Goal: Check status: Check status

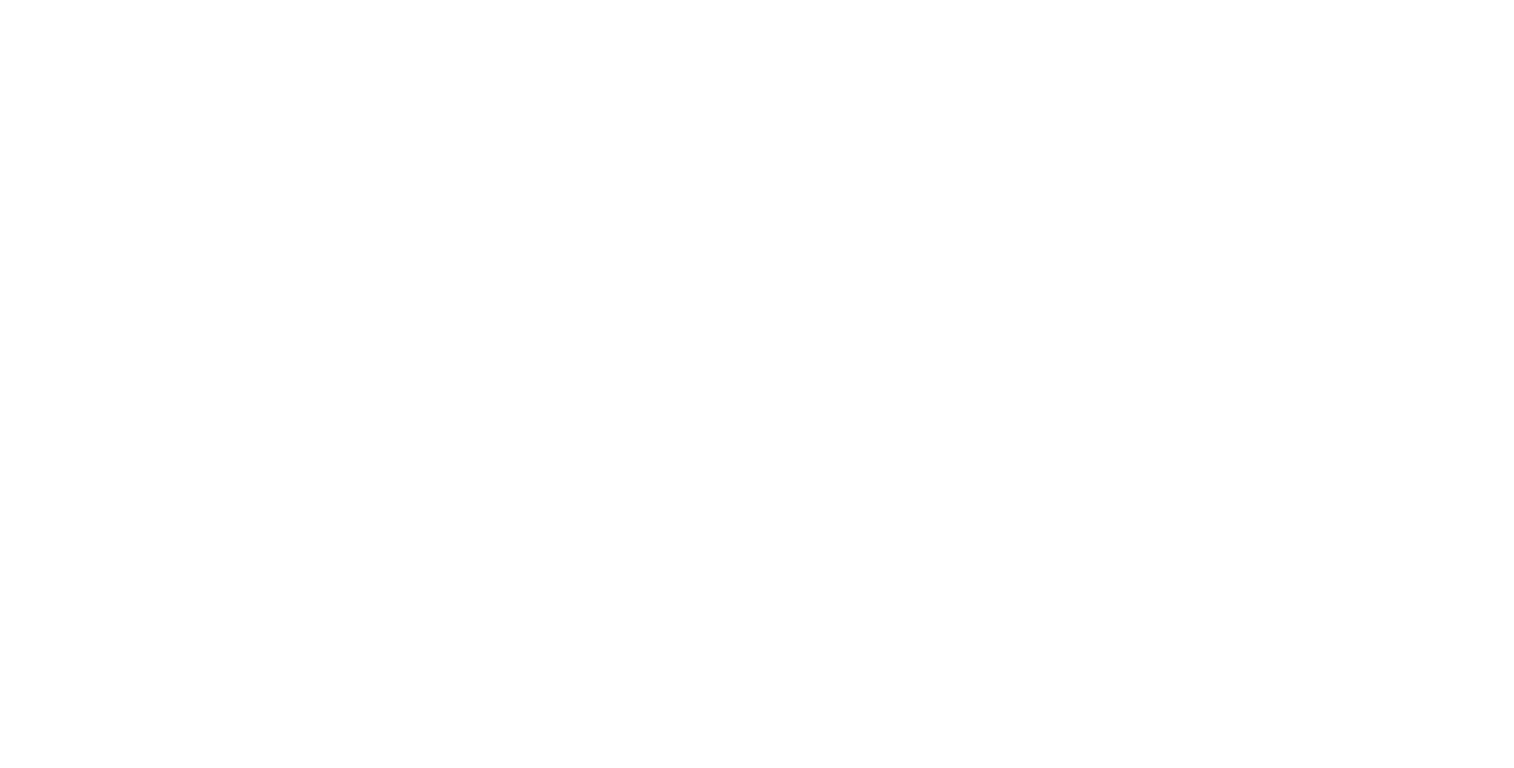
scroll to position [143, 0]
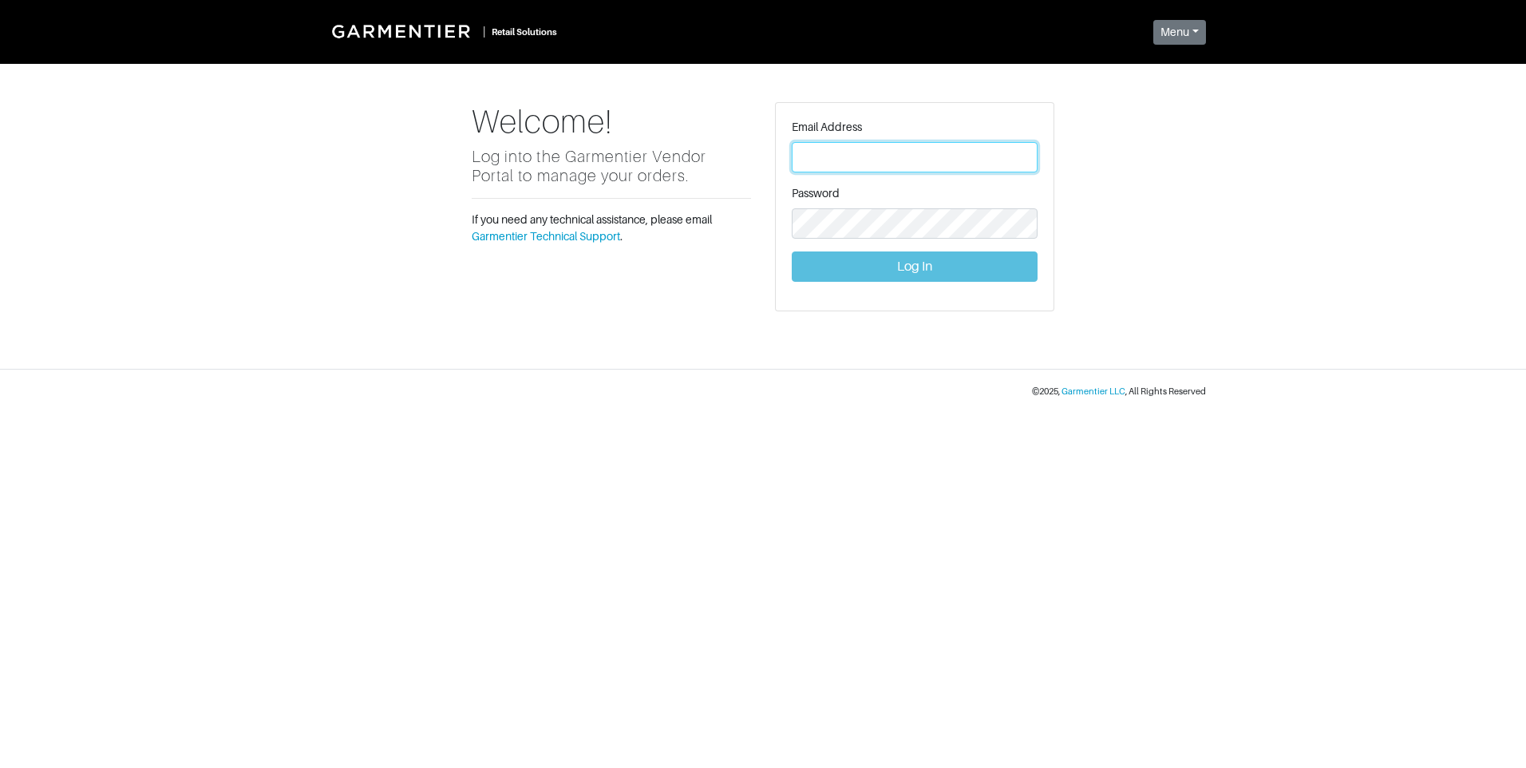
type input "vince@garmentier.co"
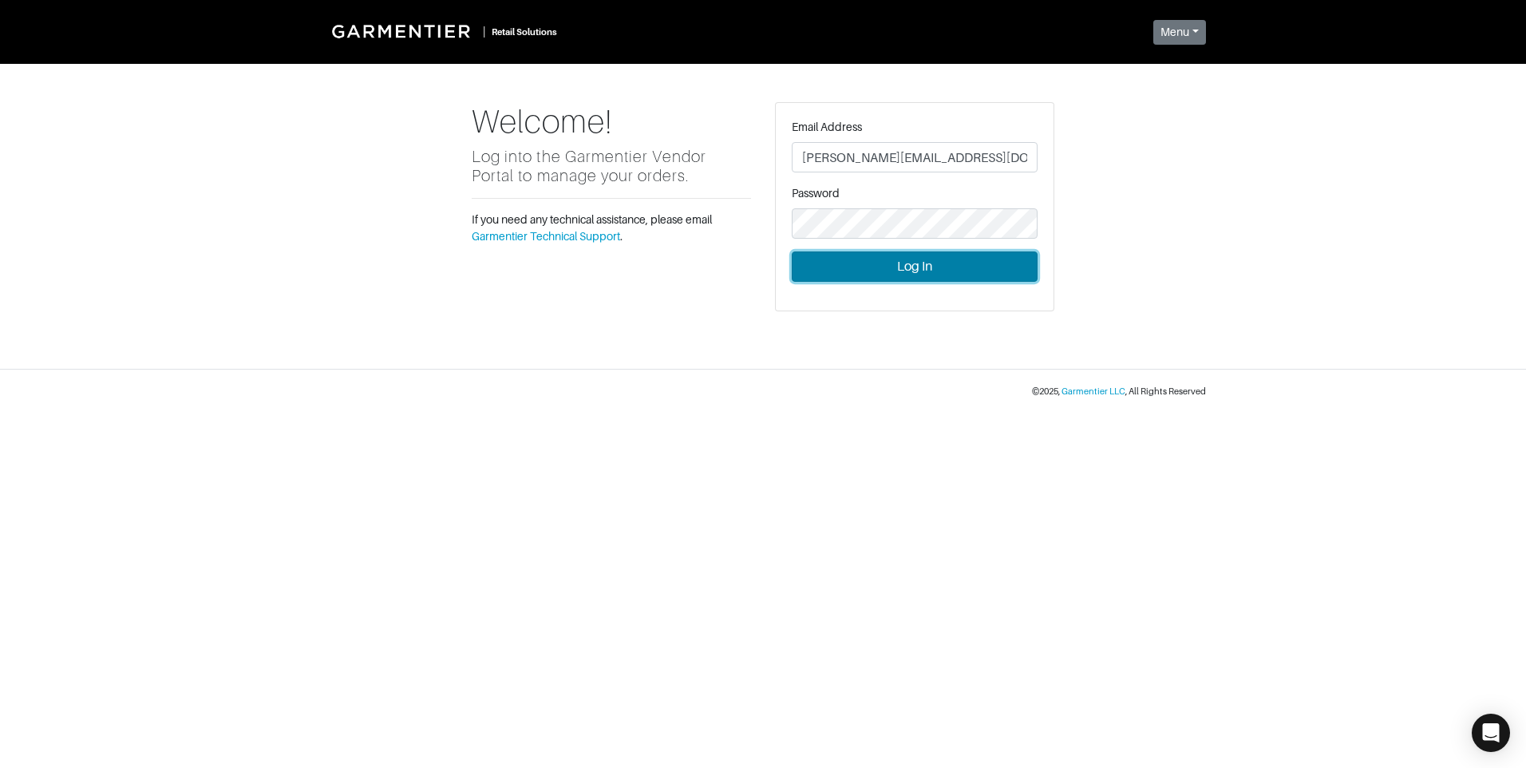
click at [995, 266] on button "Log In" at bounding box center [915, 266] width 246 height 30
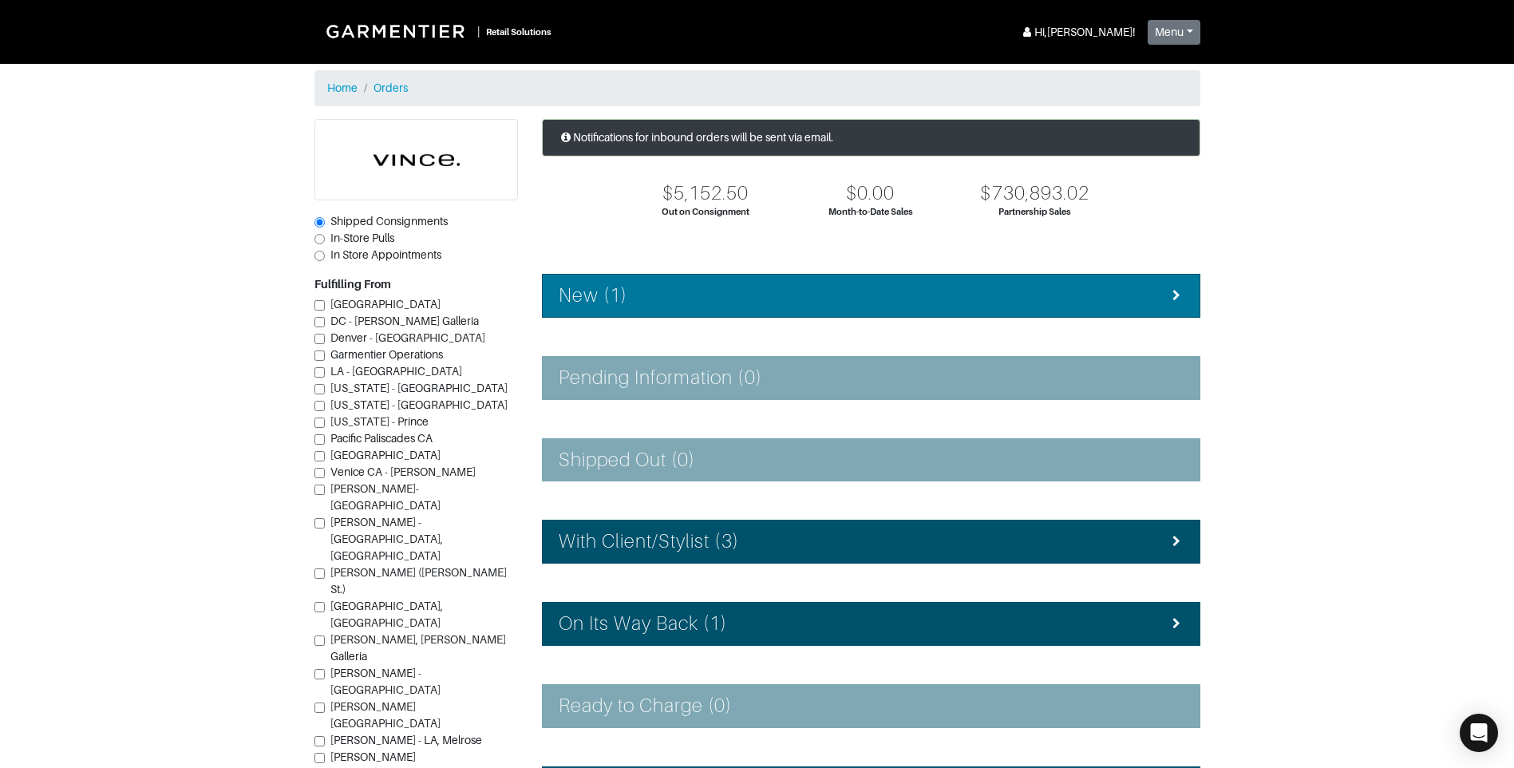
click at [669, 299] on div "New (1)" at bounding box center [871, 295] width 625 height 23
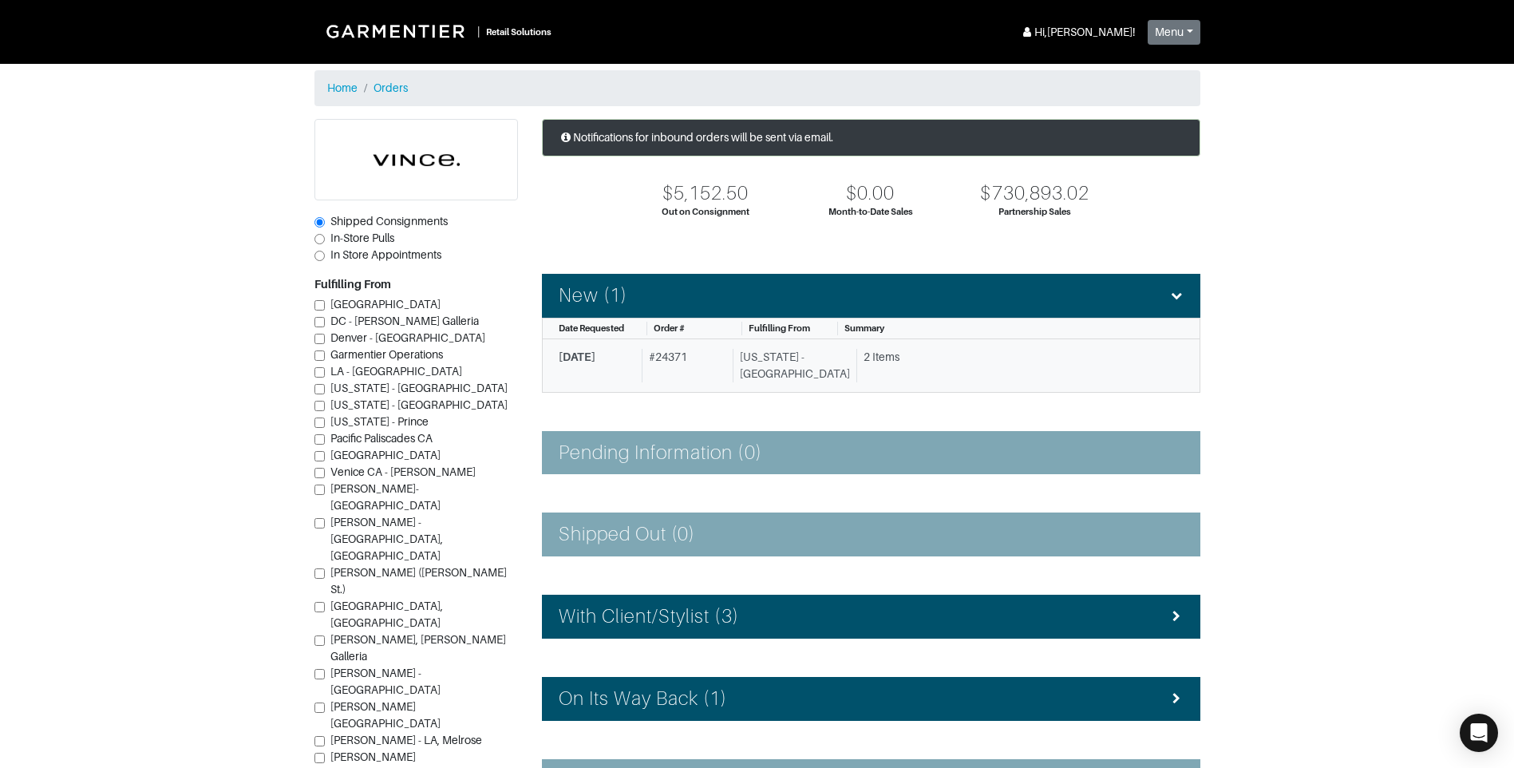
click at [741, 346] on link "8/14/2025 # 24371 New York - 5th Avenue 2 Items" at bounding box center [871, 365] width 658 height 53
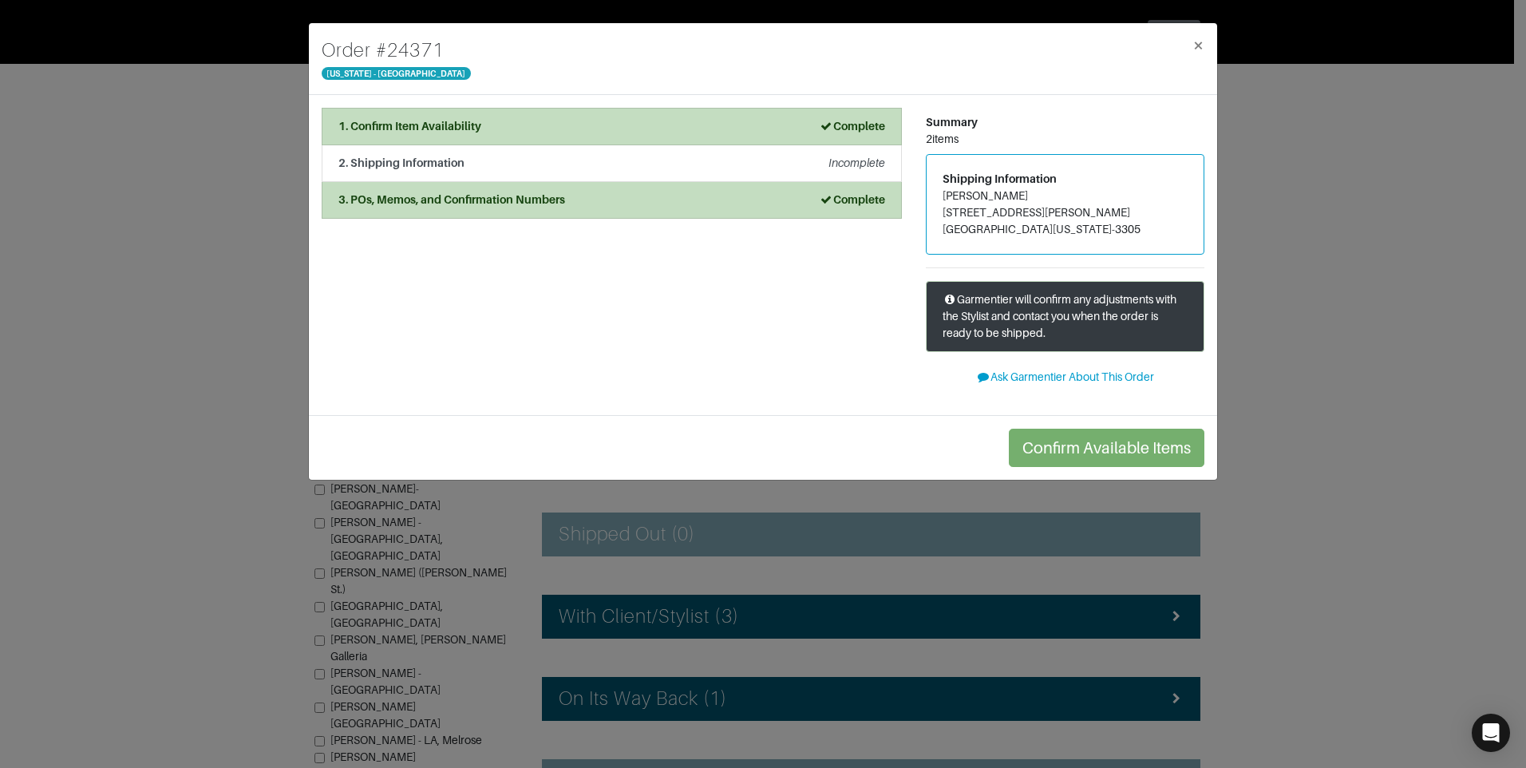
drag, startPoint x: 1273, startPoint y: 135, endPoint x: 1237, endPoint y: 152, distance: 39.6
click at [1273, 136] on div "Order # 24371 New York - 5th Avenue × 1. Confirm Item Availability Complete Con…" at bounding box center [763, 384] width 1526 height 768
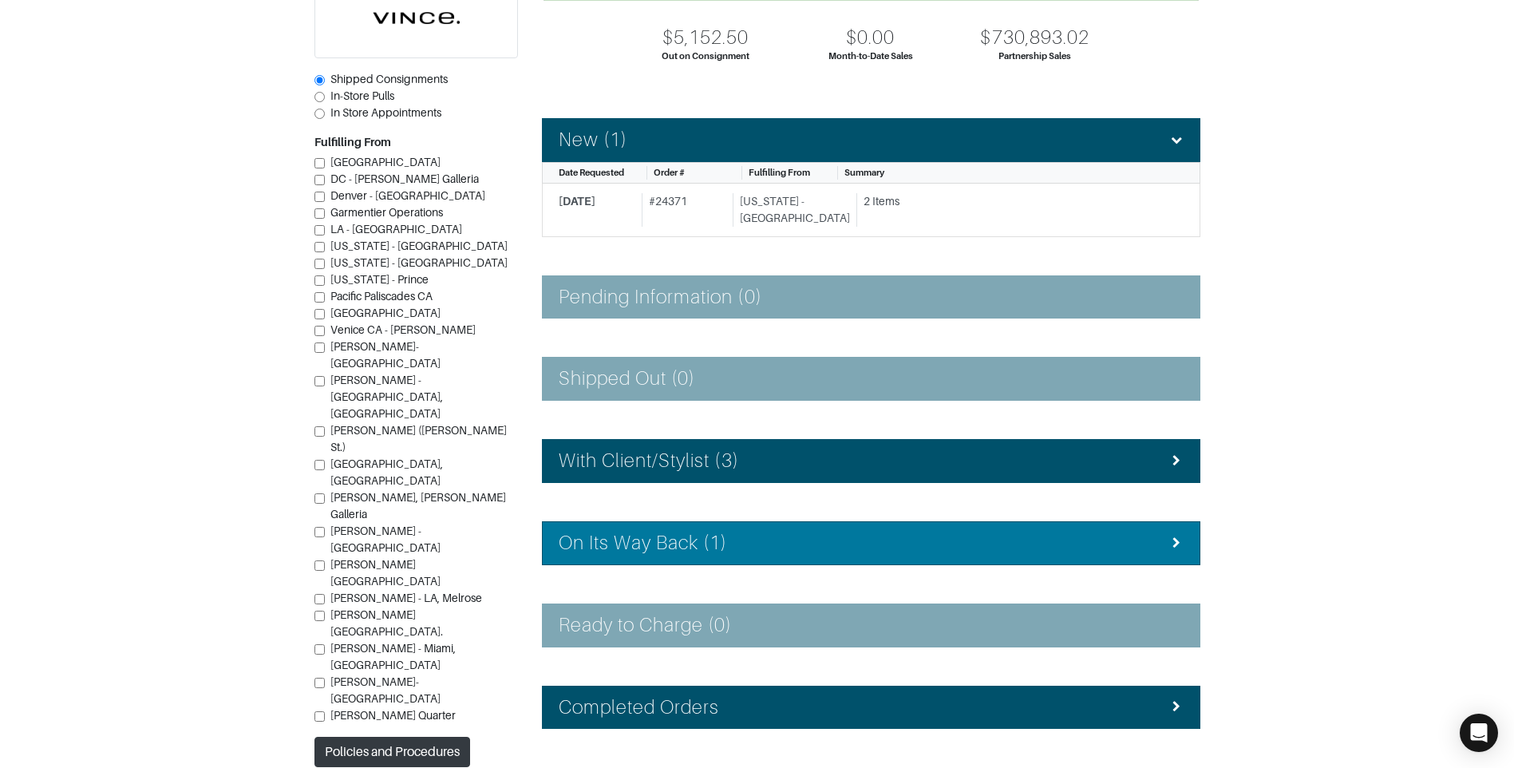
scroll to position [160, 0]
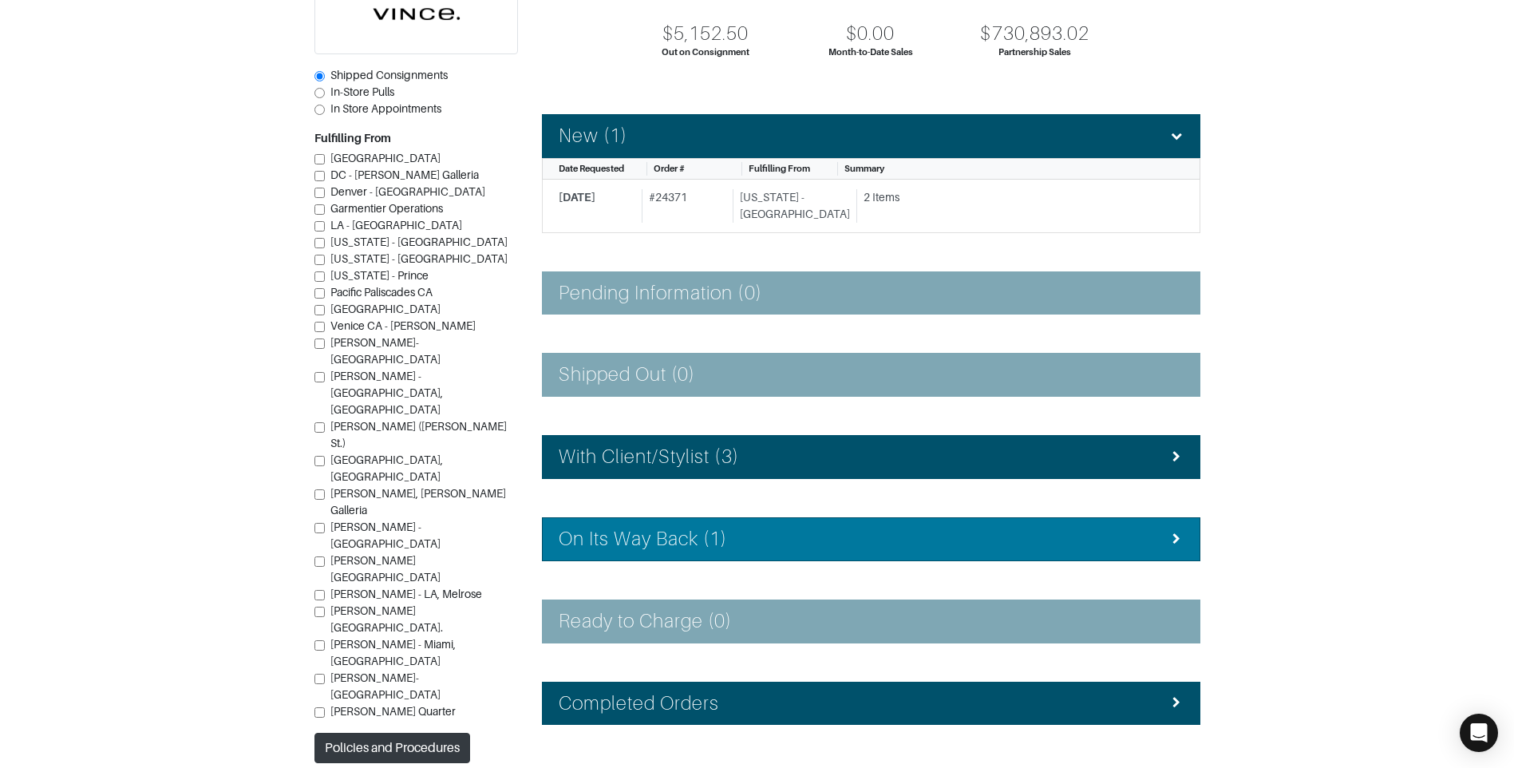
click at [700, 532] on h4 "On Its Way Back (1)" at bounding box center [643, 538] width 169 height 23
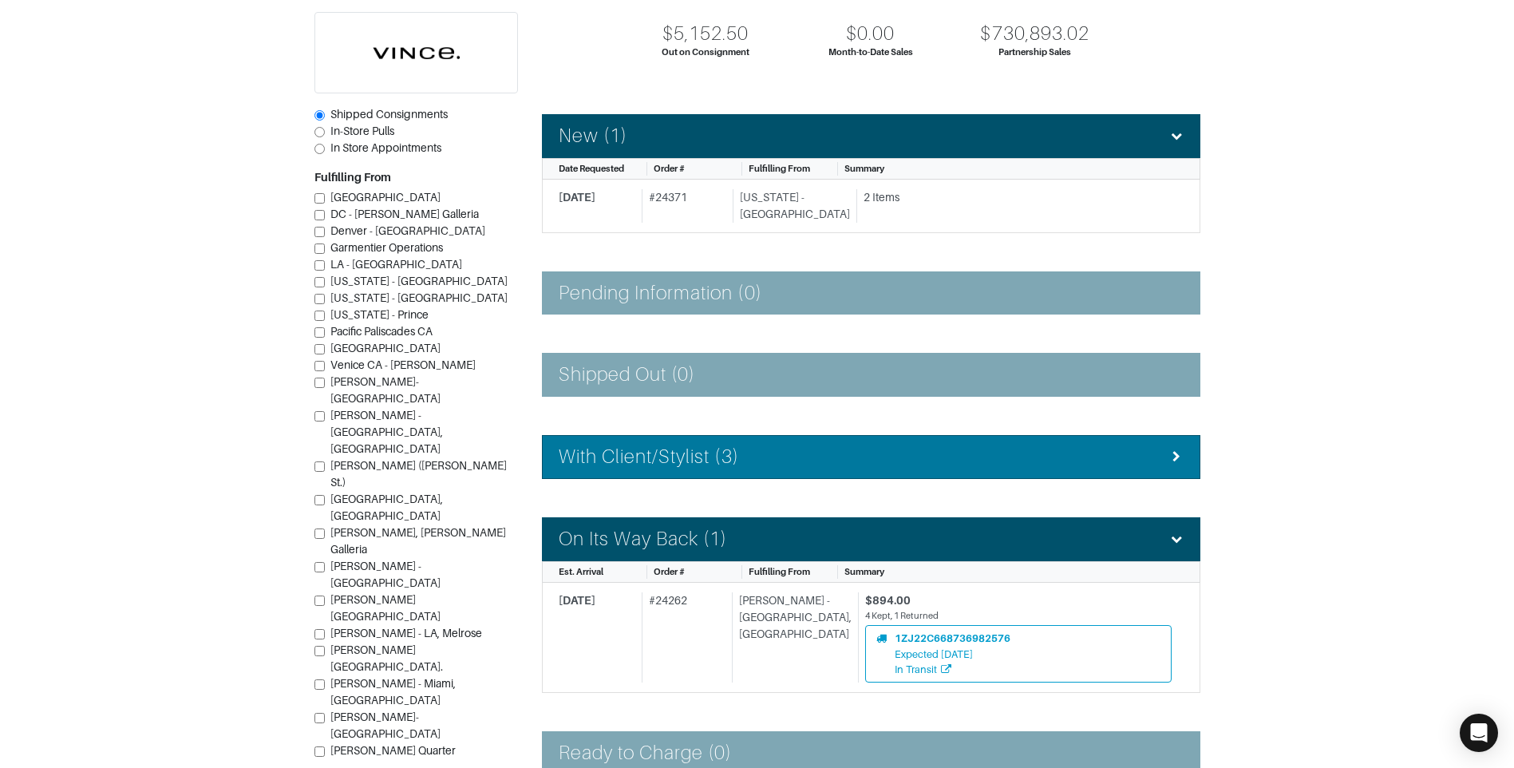
click at [742, 455] on div "With Client/Stylist (3)" at bounding box center [871, 456] width 625 height 23
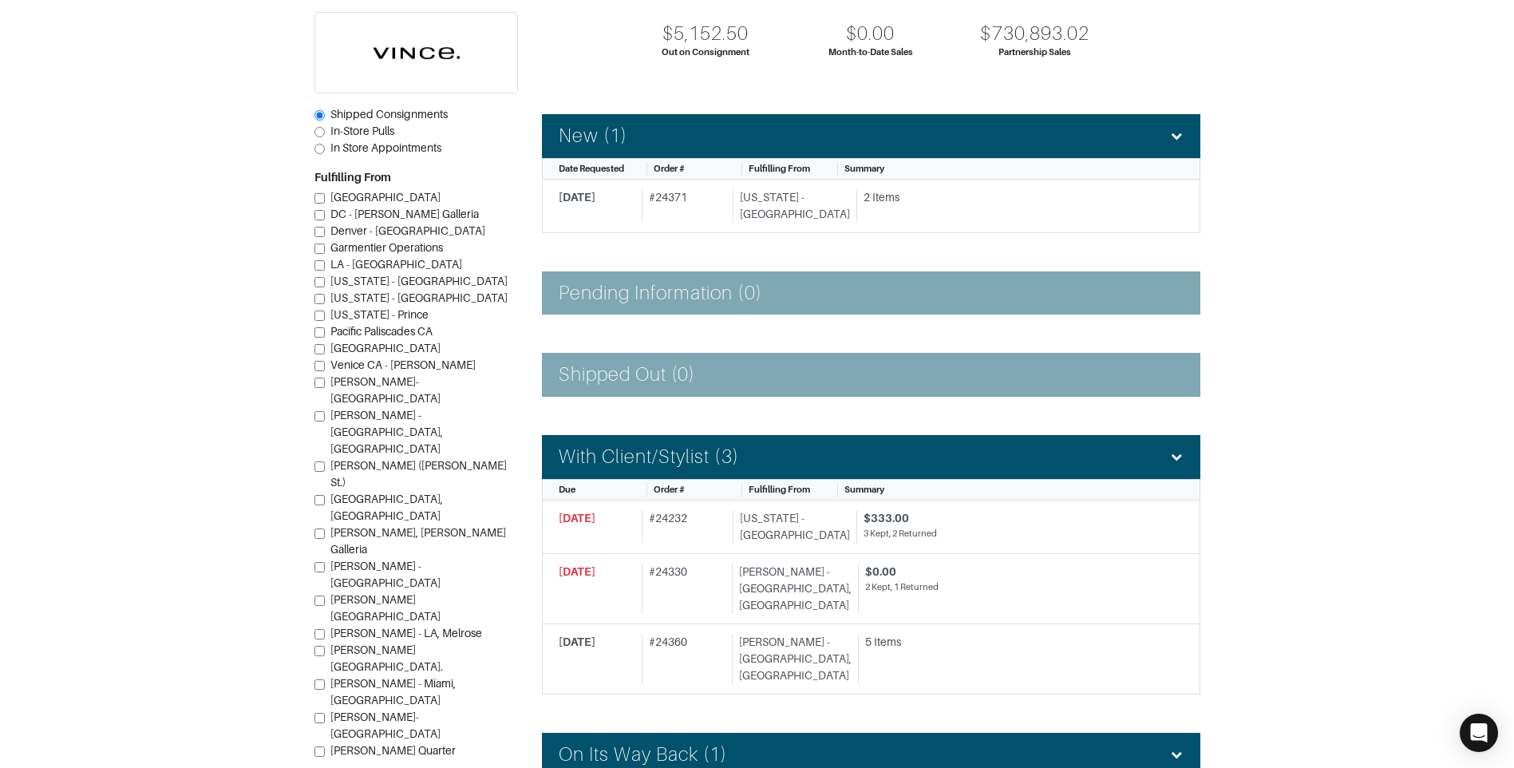
click at [1347, 400] on section "| Retail Solutions Hi, Vince M ! Menu Home Logout Home Orders Shipped Consignme…" at bounding box center [757, 484] width 1514 height 1289
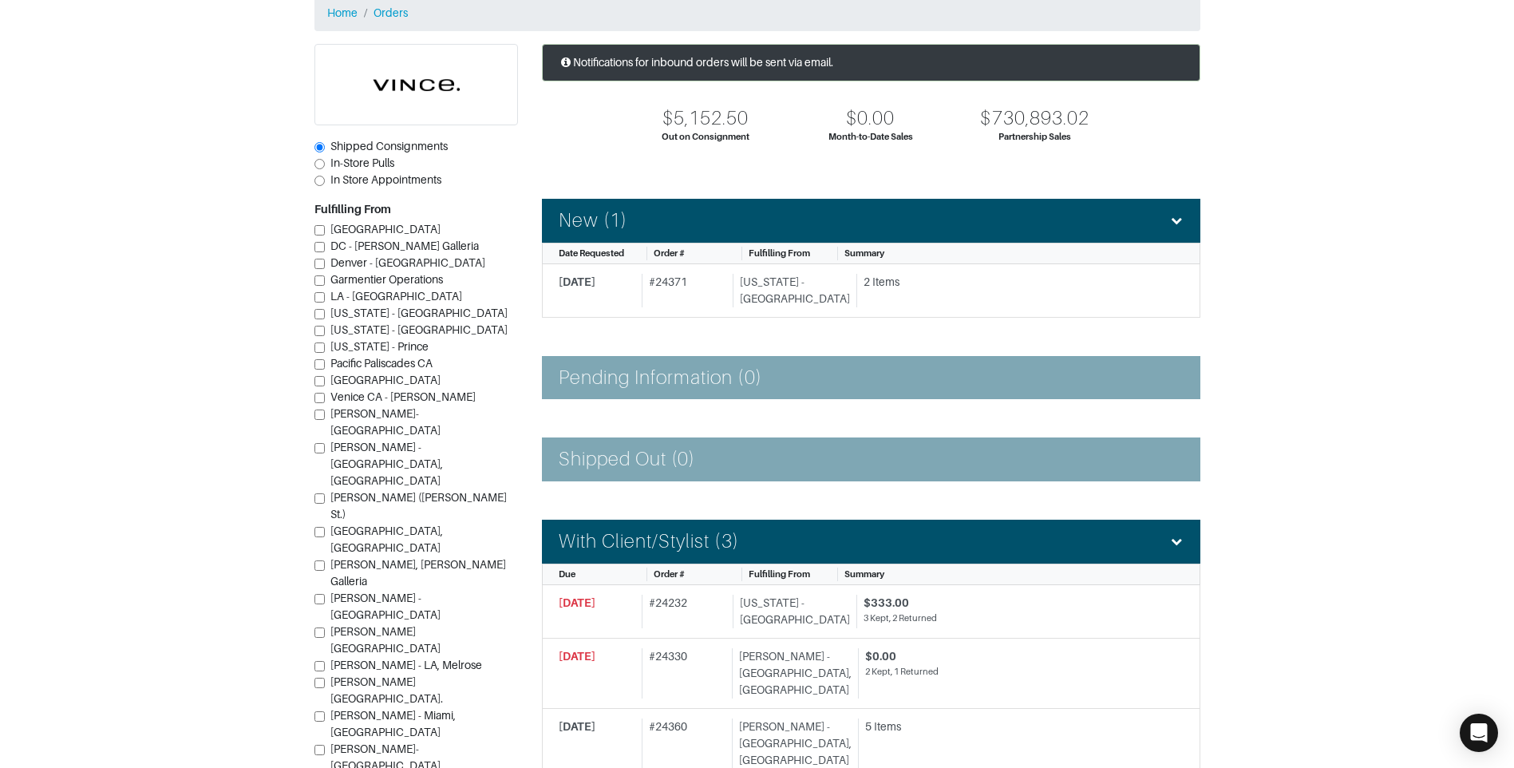
scroll to position [0, 0]
